Goal: Book appointment/travel/reservation

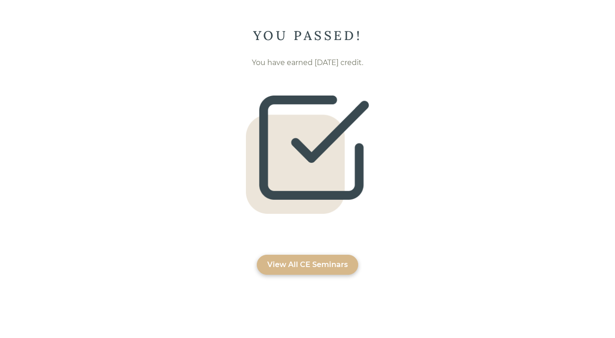
click at [317, 262] on div "View All CE Seminars" at bounding box center [307, 264] width 80 height 11
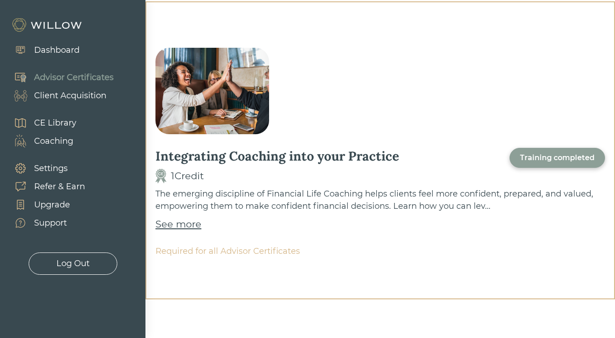
scroll to position [23, 0]
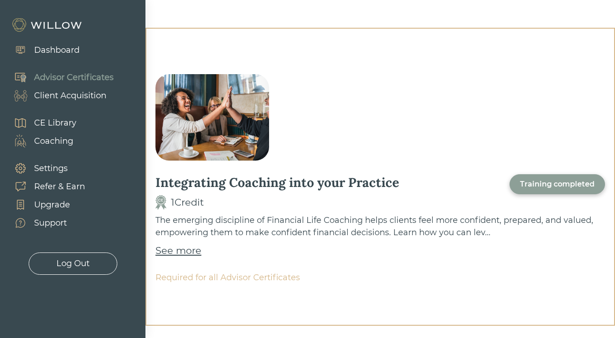
click at [62, 139] on div "Coaching" at bounding box center [53, 141] width 39 height 12
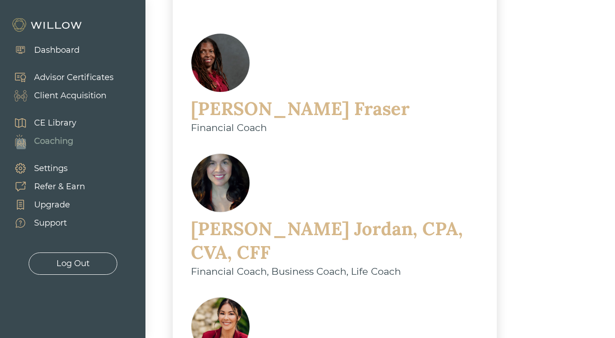
scroll to position [364, 0]
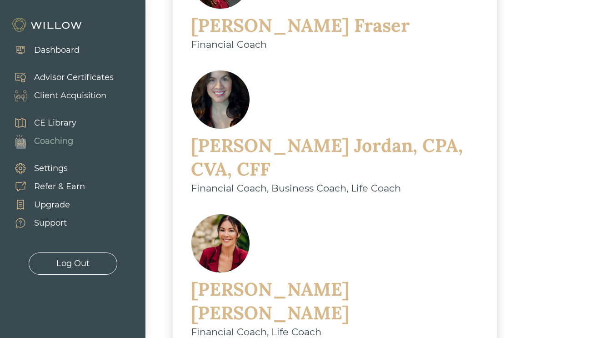
click at [337, 277] on div "[PERSON_NAME]" at bounding box center [335, 300] width 288 height 47
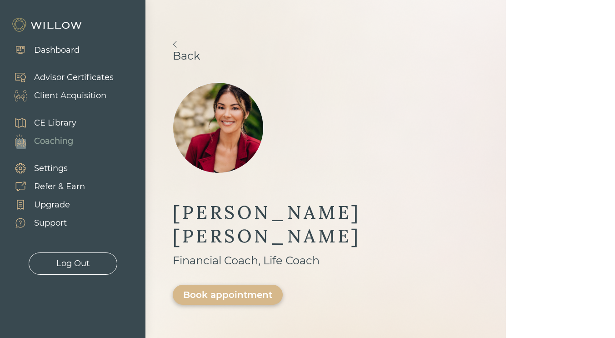
click at [182, 46] on link "Back" at bounding box center [326, 51] width 306 height 21
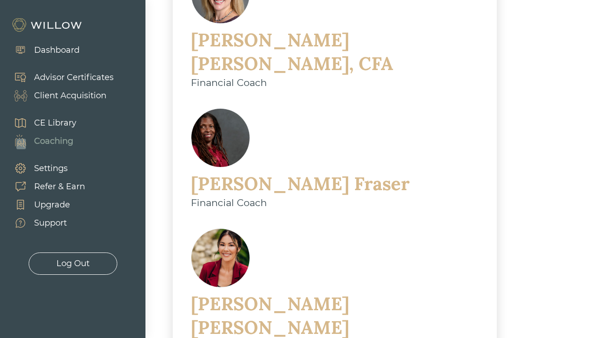
scroll to position [409, 0]
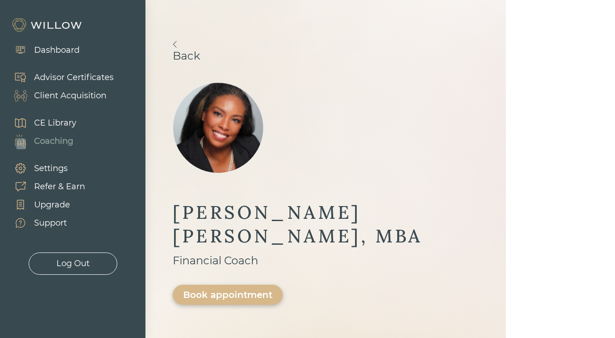
click at [182, 44] on link "Back" at bounding box center [326, 51] width 306 height 21
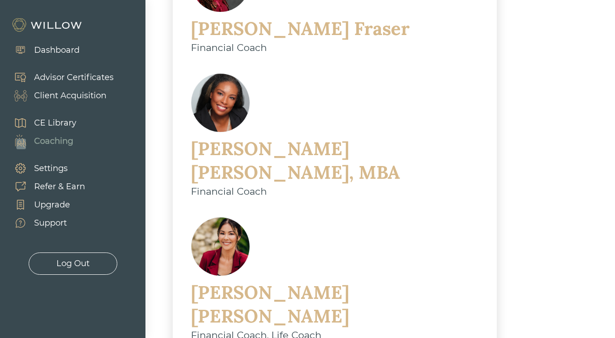
scroll to position [330, 0]
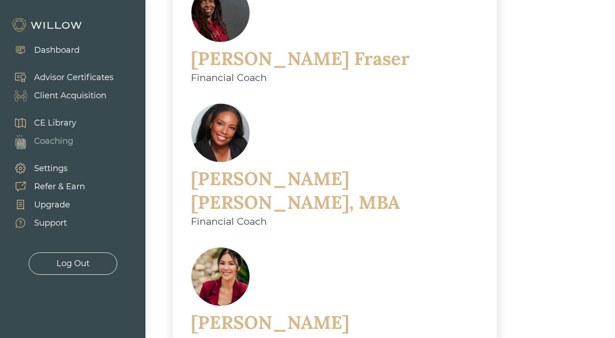
click at [298, 310] on div "[PERSON_NAME]" at bounding box center [335, 333] width 288 height 47
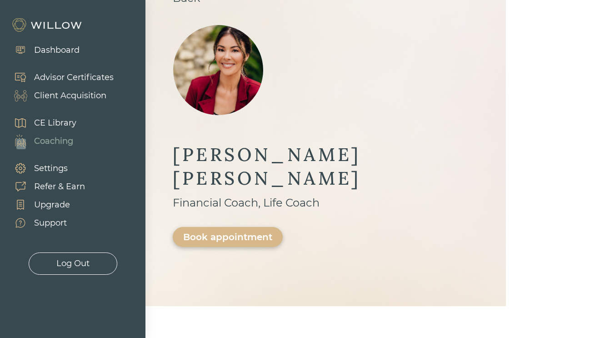
scroll to position [45, 0]
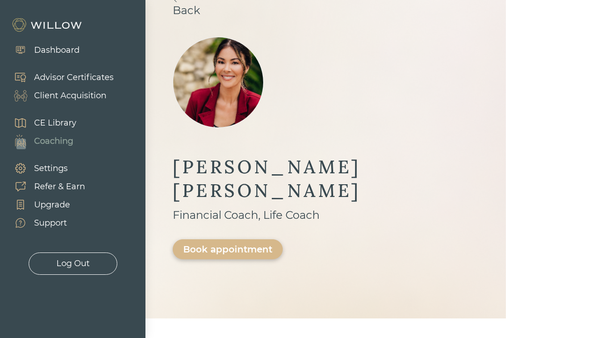
click at [246, 244] on div "Book appointment" at bounding box center [227, 249] width 89 height 11
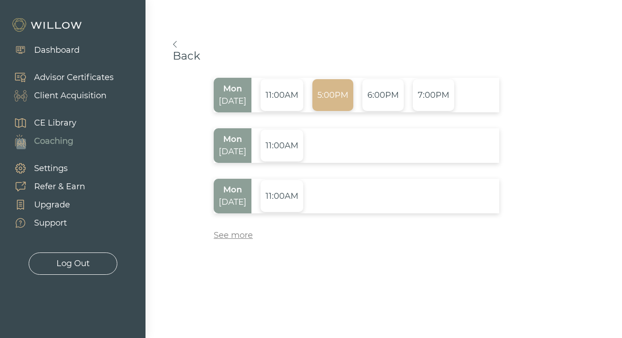
click at [332, 88] on div "5:00PM" at bounding box center [332, 95] width 41 height 32
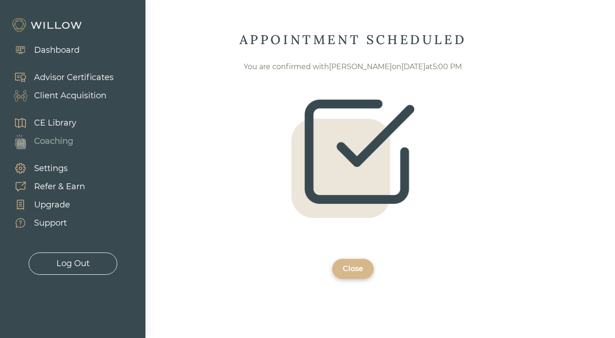
scroll to position [67, 0]
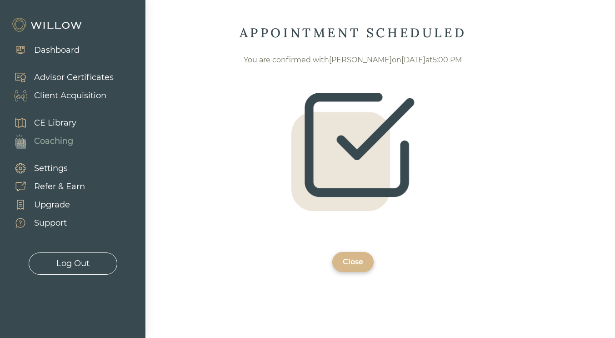
click at [358, 270] on div "Close" at bounding box center [352, 262] width 41 height 20
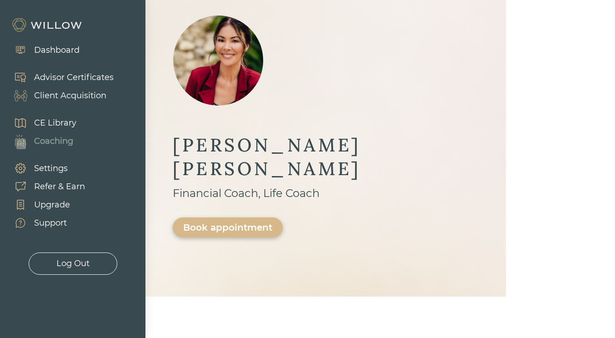
click at [65, 52] on div "Dashboard" at bounding box center [56, 50] width 45 height 12
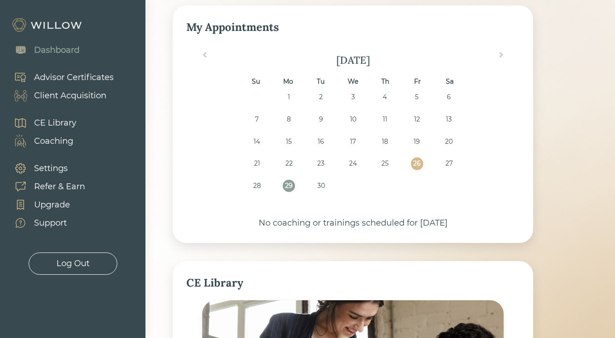
scroll to position [340, 0]
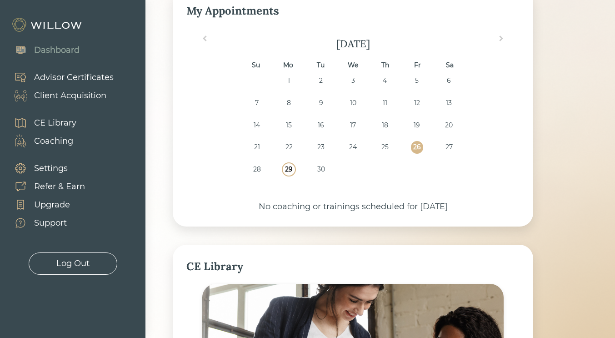
click at [287, 168] on div "29" at bounding box center [289, 169] width 12 height 12
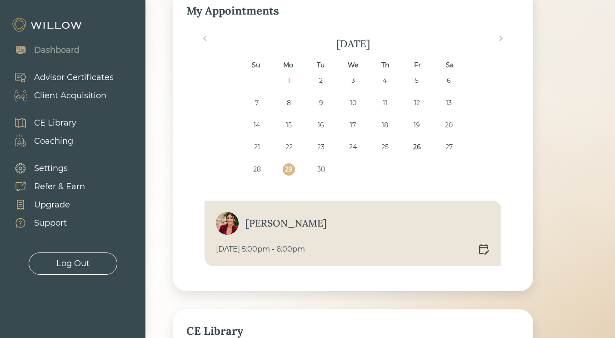
click at [487, 250] on div at bounding box center [484, 249] width 11 height 11
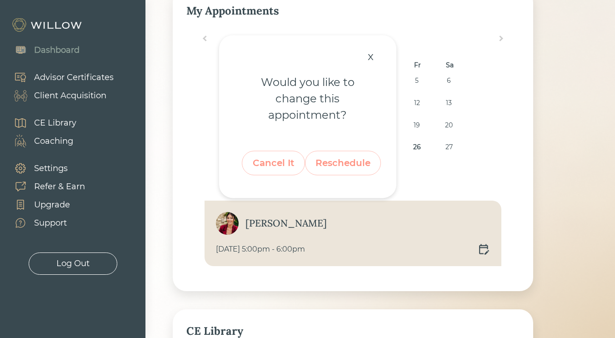
click at [373, 55] on div "x" at bounding box center [370, 56] width 15 height 20
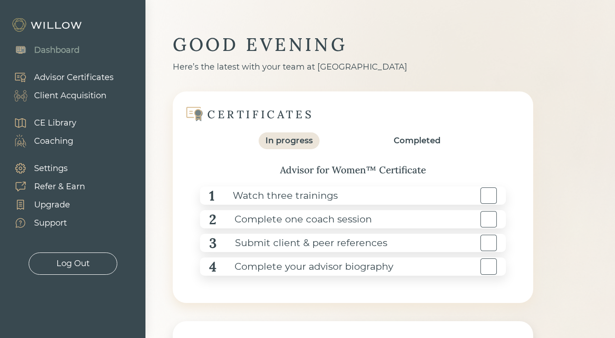
scroll to position [0, 0]
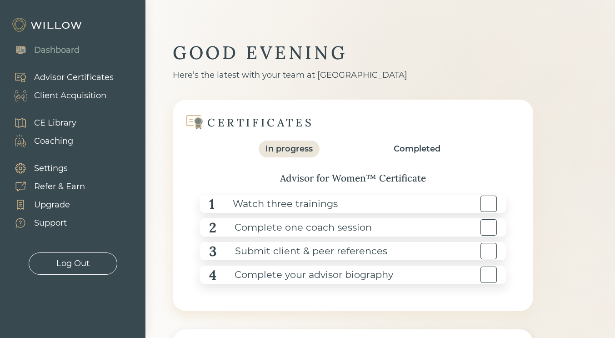
click at [78, 270] on div "Log Out" at bounding box center [73, 263] width 89 height 22
